Goal: Find specific page/section: Locate item on page

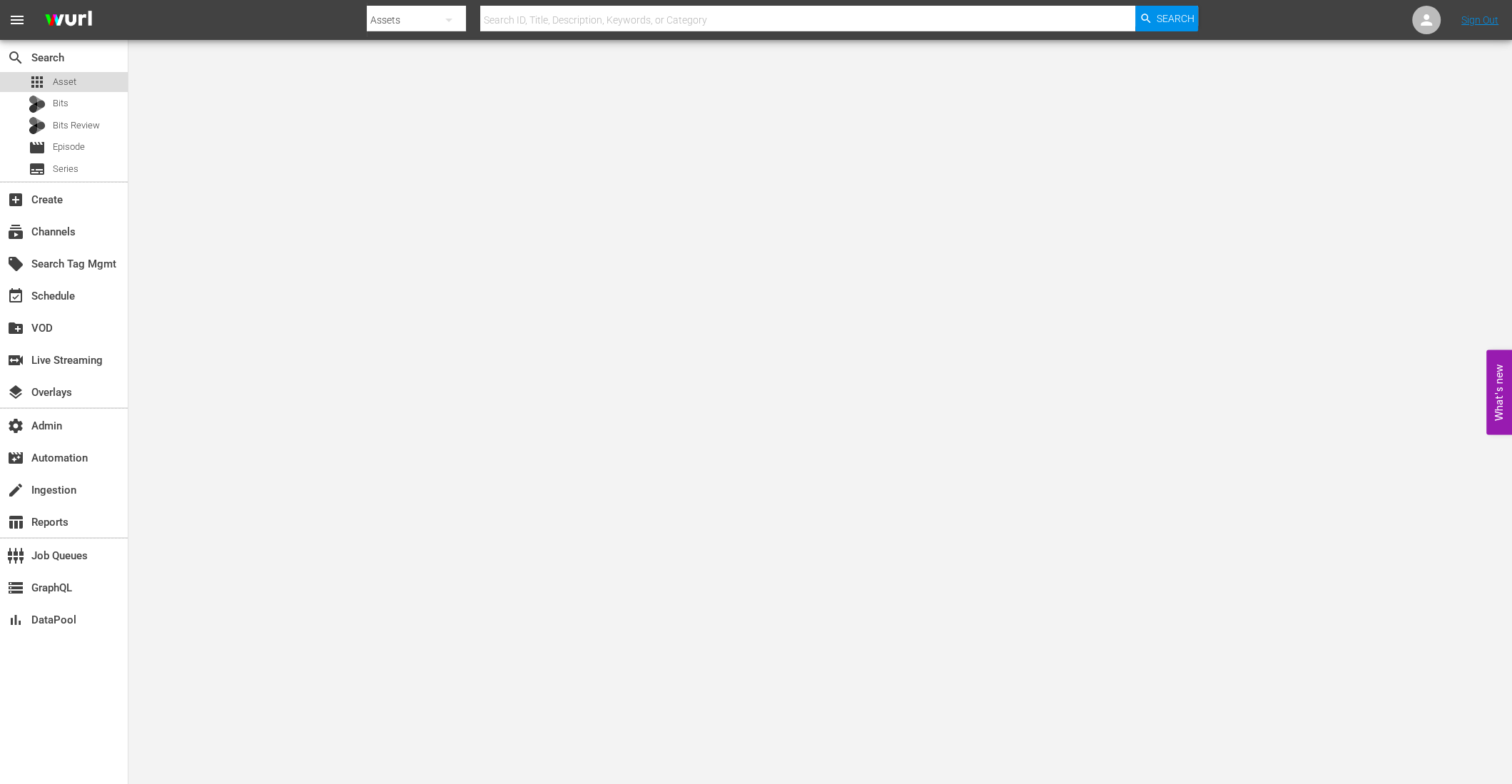
click at [59, 86] on span "Asset" at bounding box center [64, 82] width 23 height 15
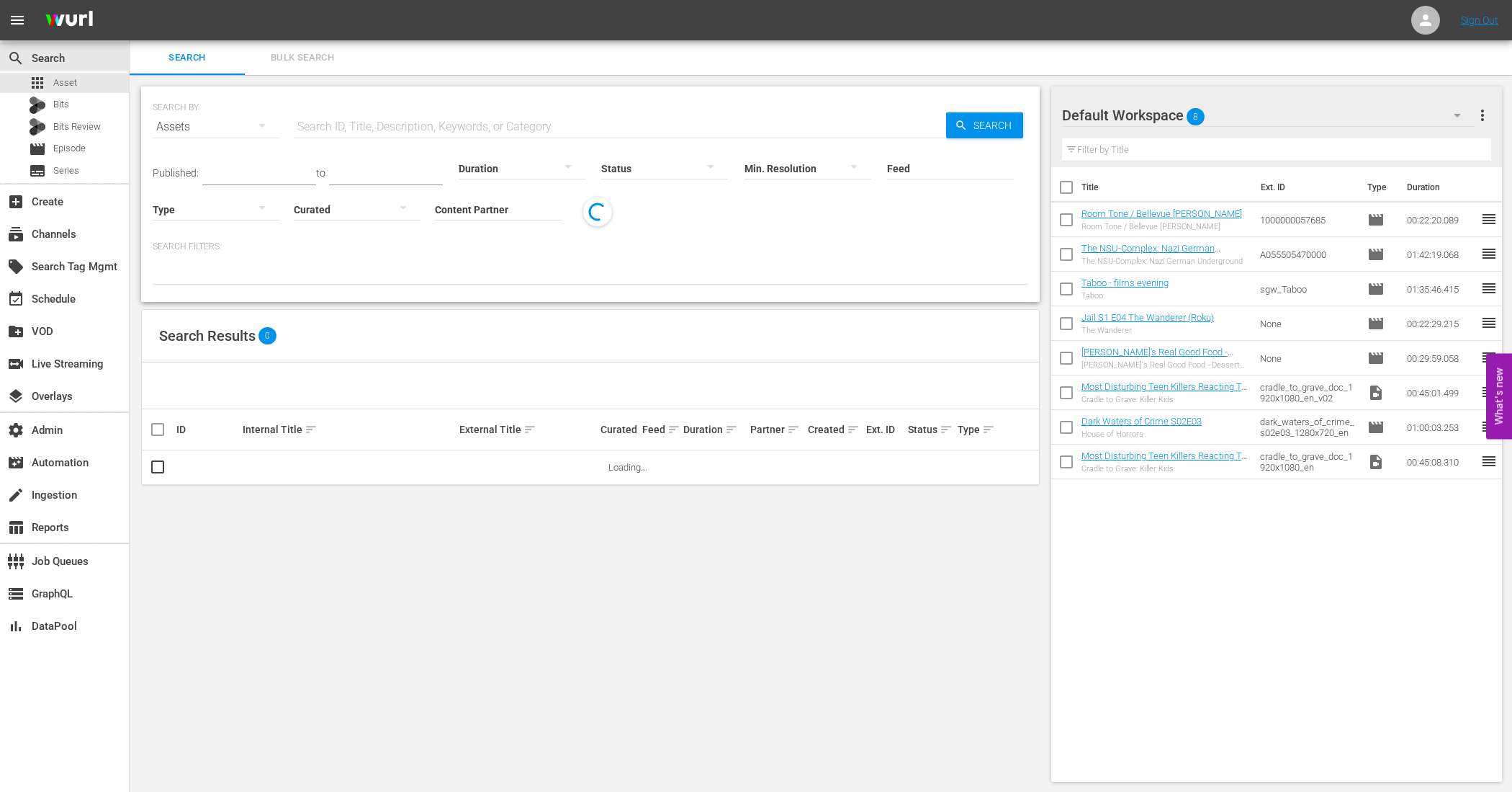
click at [388, 123] on input "text" at bounding box center [619, 127] width 652 height 35
paste input "AMCNVR0000042912"
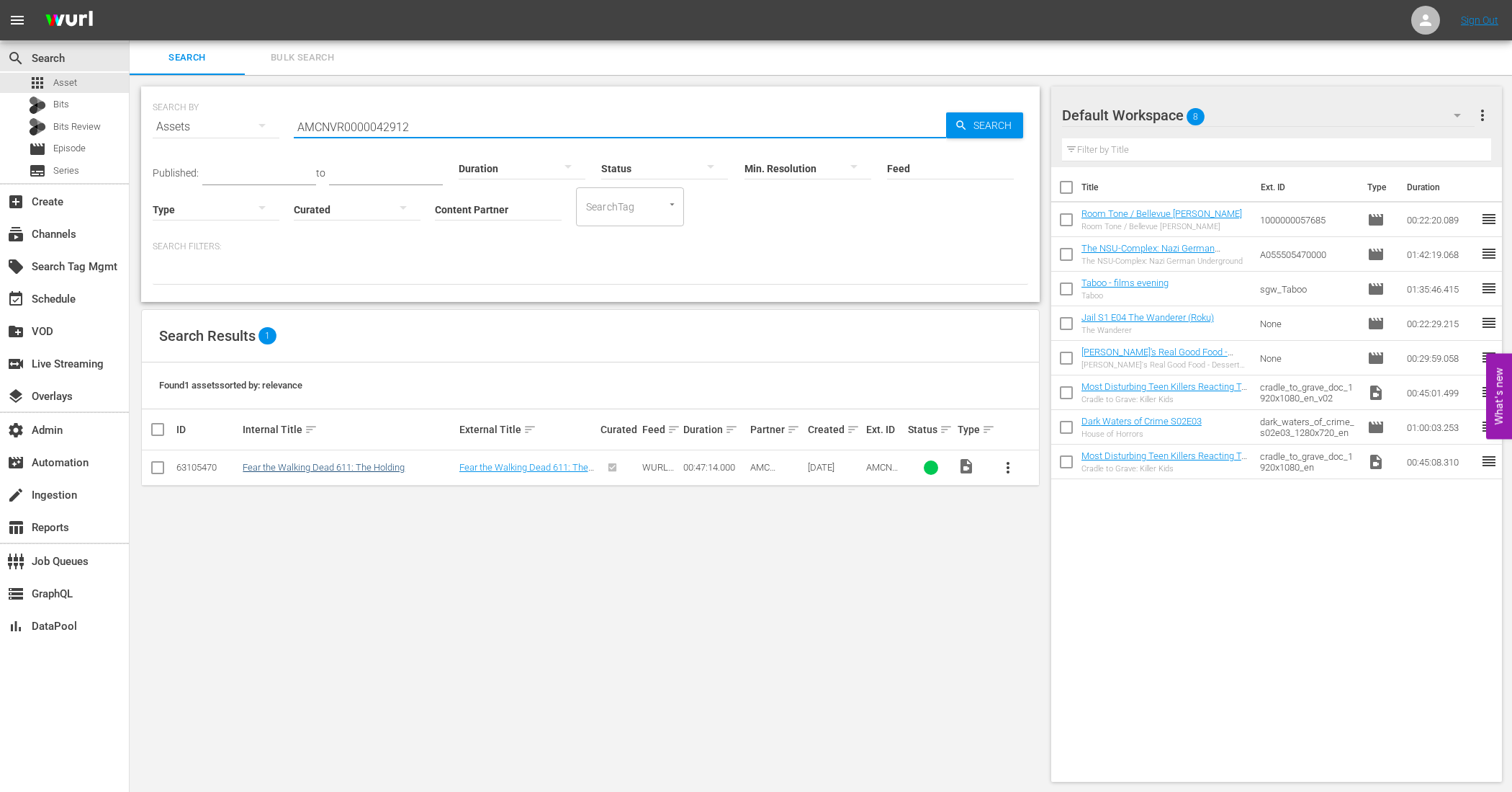
type input "AMCNVR0000042912"
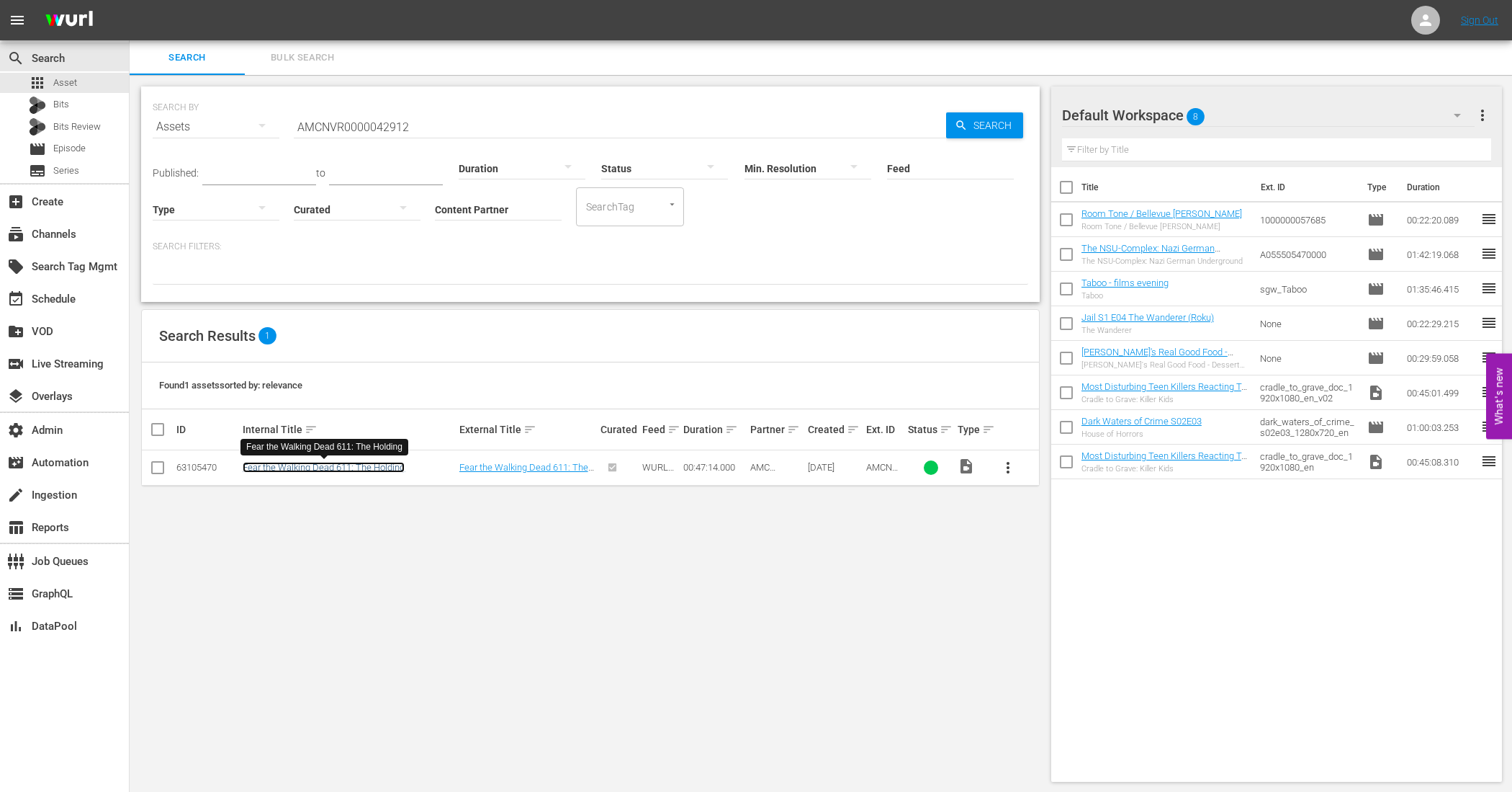
click at [351, 467] on link "Fear the Walking Dead 611: The Holding" at bounding box center [324, 467] width 162 height 10
